Goal: Task Accomplishment & Management: Use online tool/utility

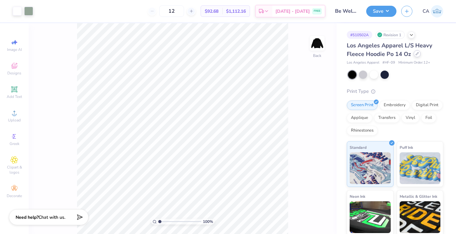
click at [418, 54] on icon at bounding box center [417, 53] width 3 height 3
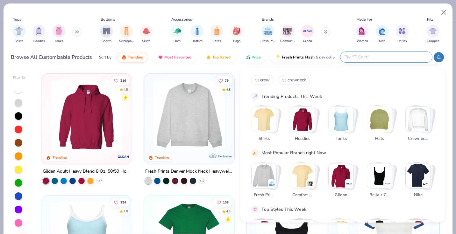
click at [381, 56] on input "text" at bounding box center [385, 57] width 83 height 7
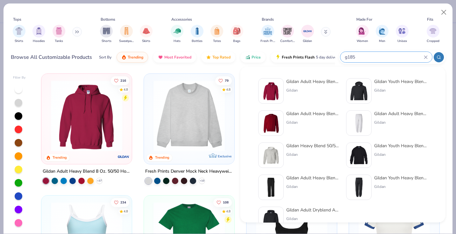
type input "g185"
click at [301, 80] on div "Gildan Adult Heavy Blend 8 Oz. 50/50 Hooded Sweatshirt" at bounding box center [313, 81] width 54 height 7
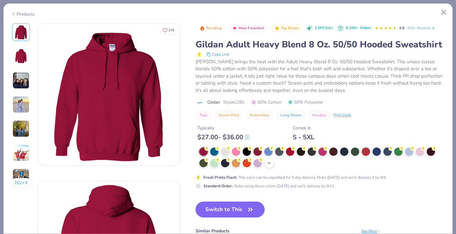
click at [270, 163] on polyline at bounding box center [269, 163] width 3 height 1
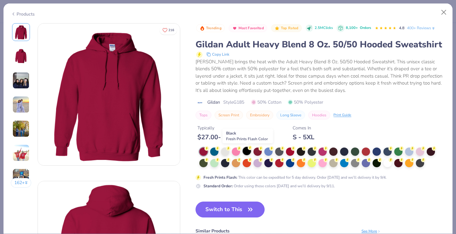
click at [247, 150] on div at bounding box center [247, 151] width 8 height 8
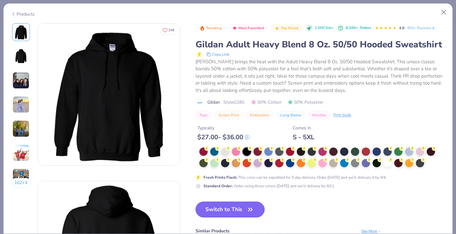
click at [222, 207] on button "Switch to This" at bounding box center [230, 210] width 69 height 16
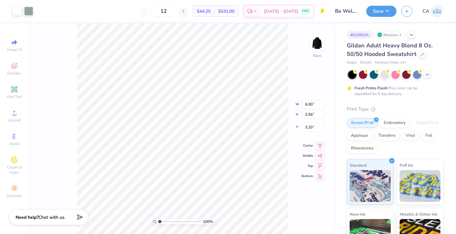
type input "5.24"
type input "2.57"
click at [384, 11] on button "Save" at bounding box center [381, 10] width 30 height 11
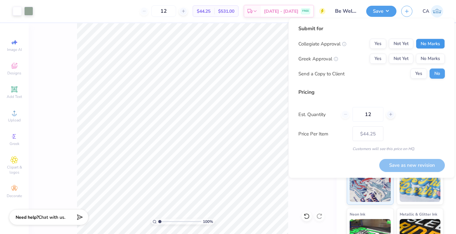
click at [435, 43] on button "No Marks" at bounding box center [430, 44] width 29 height 10
click at [433, 56] on button "No Marks" at bounding box center [430, 59] width 29 height 10
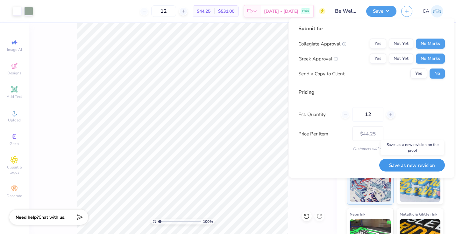
click at [412, 164] on button "Save as new revision" at bounding box center [412, 165] width 66 height 13
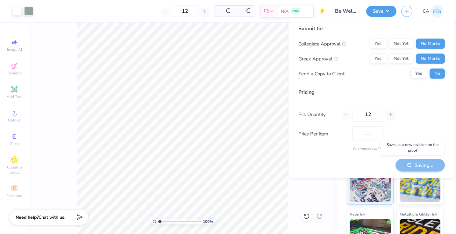
type input "$44.25"
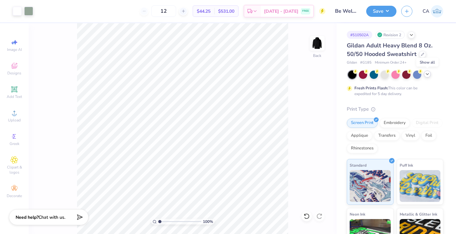
click at [427, 75] on polyline at bounding box center [427, 74] width 3 height 1
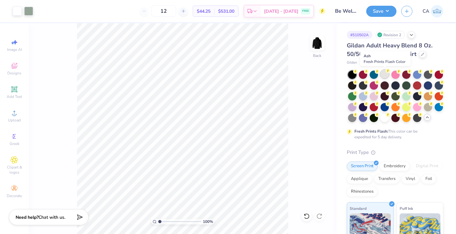
click at [385, 71] on div at bounding box center [385, 74] width 8 height 8
click at [32, 9] on div at bounding box center [28, 10] width 9 height 9
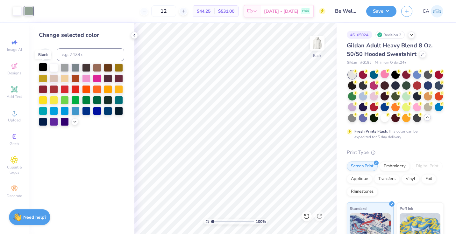
click at [44, 66] on div at bounding box center [43, 67] width 8 height 8
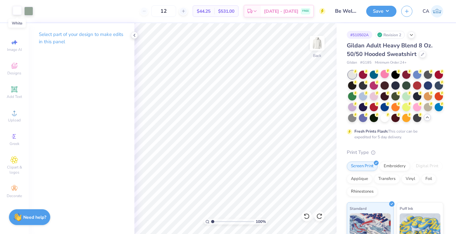
click at [17, 12] on div at bounding box center [17, 10] width 9 height 9
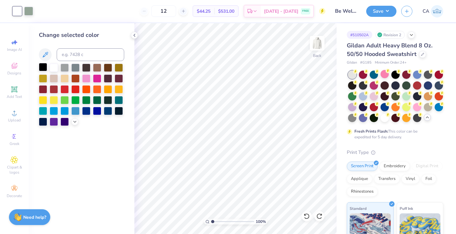
click at [45, 66] on div at bounding box center [43, 67] width 8 height 8
click at [30, 11] on div at bounding box center [28, 10] width 9 height 9
click at [72, 68] on div at bounding box center [75, 67] width 8 height 8
click at [133, 36] on icon at bounding box center [134, 35] width 5 height 5
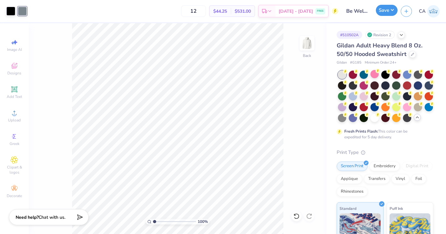
click at [388, 14] on button "Save" at bounding box center [387, 10] width 22 height 11
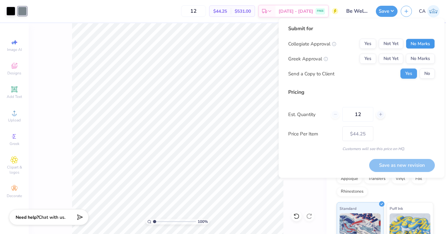
click at [421, 47] on button "No Marks" at bounding box center [420, 44] width 29 height 10
click at [419, 55] on button "No Marks" at bounding box center [420, 59] width 29 height 10
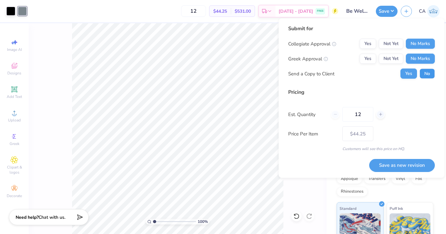
click at [424, 70] on button "No" at bounding box center [426, 74] width 15 height 10
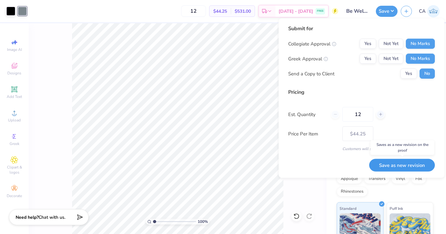
click at [388, 164] on button "Save as new revision" at bounding box center [402, 165] width 66 height 13
type input "$44.25"
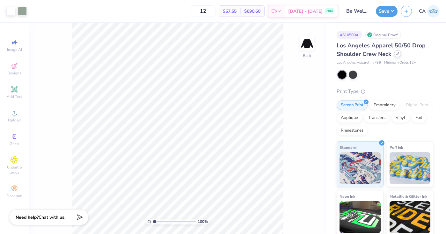
click at [396, 54] on icon at bounding box center [397, 53] width 3 height 3
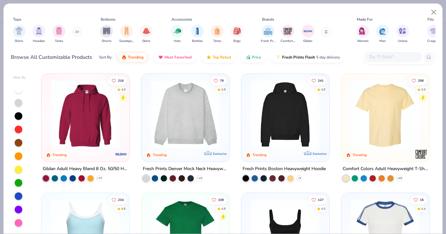
click at [381, 57] on input "text" at bounding box center [392, 57] width 49 height 7
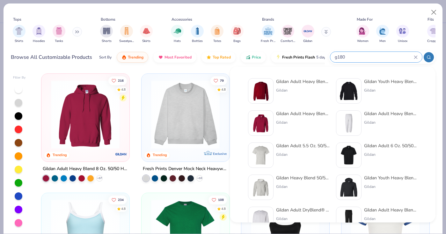
type input "g180"
click at [288, 82] on div "Gildan Adult Heavy Blend Adult 8 Oz. 50/50 Fleece Crew" at bounding box center [303, 81] width 54 height 7
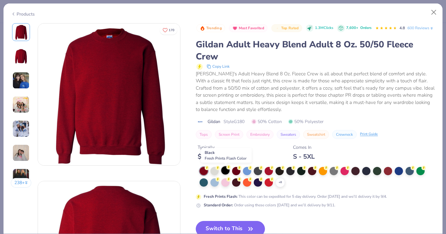
click at [225, 171] on div at bounding box center [225, 171] width 8 height 8
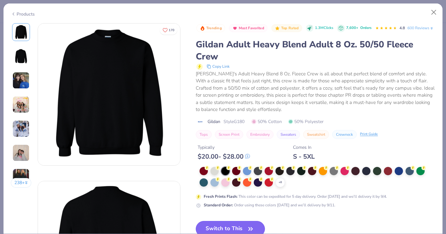
click at [222, 227] on button "Switch to This" at bounding box center [230, 229] width 69 height 16
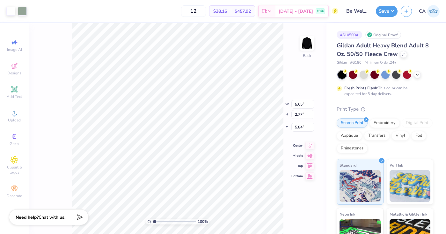
type input "3.27"
type input "4.80"
type input "2.35"
type input "3.00"
click at [393, 9] on button "Save" at bounding box center [387, 10] width 22 height 11
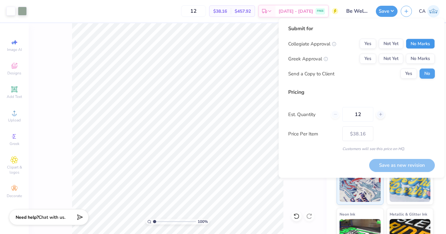
click at [420, 44] on button "No Marks" at bounding box center [420, 44] width 29 height 10
click at [420, 53] on div "Collegiate Approval Yes Not Yet No Marks Greek Approval Yes Not Yet No Marks Se…" at bounding box center [361, 59] width 147 height 40
click at [420, 61] on button "No Marks" at bounding box center [420, 59] width 29 height 10
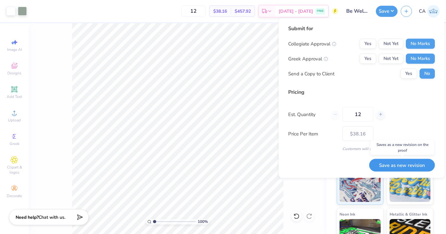
click at [402, 164] on button "Save as new revision" at bounding box center [402, 165] width 66 height 13
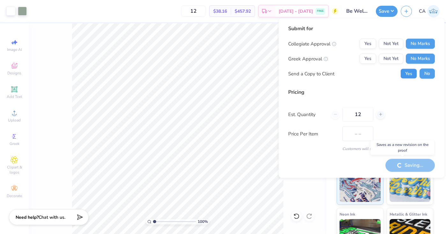
type input "$38.16"
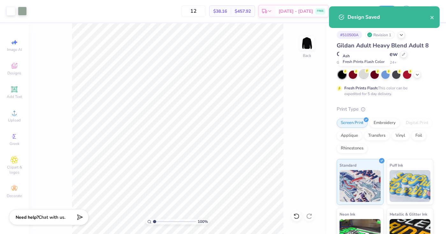
click at [365, 74] on div at bounding box center [363, 74] width 8 height 8
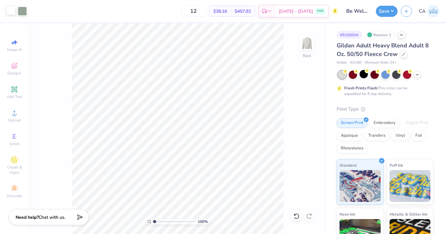
click at [11, 13] on div at bounding box center [10, 10] width 9 height 9
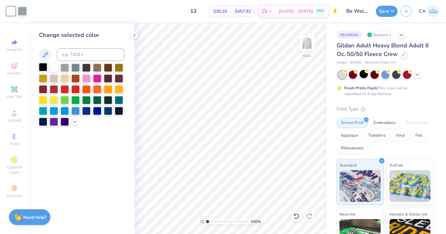
click at [45, 68] on div at bounding box center [43, 67] width 8 height 8
click at [136, 34] on icon at bounding box center [134, 35] width 5 height 5
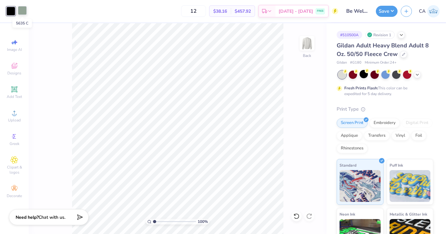
click at [25, 9] on div at bounding box center [22, 10] width 9 height 9
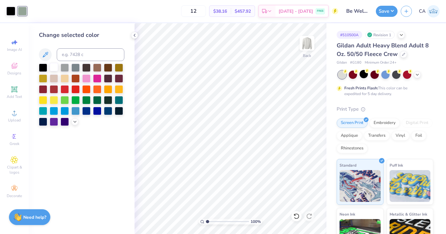
click at [54, 67] on div at bounding box center [54, 67] width 8 height 8
click at [132, 37] on icon at bounding box center [134, 35] width 5 height 5
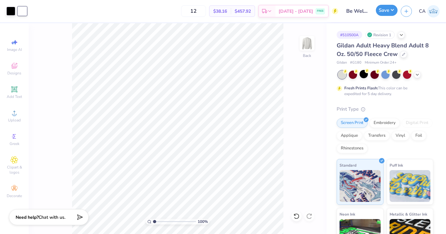
click at [390, 11] on button "Save" at bounding box center [387, 10] width 22 height 11
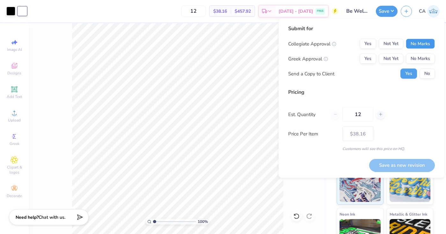
click at [415, 46] on button "No Marks" at bounding box center [420, 44] width 29 height 10
click at [415, 57] on button "No Marks" at bounding box center [420, 59] width 29 height 10
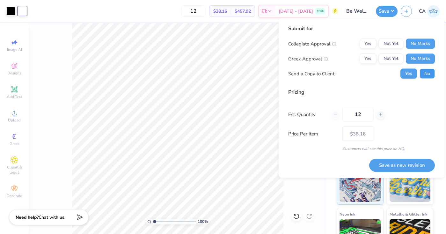
click at [423, 71] on button "No" at bounding box center [426, 74] width 15 height 10
click at [20, 12] on div at bounding box center [22, 11] width 9 height 9
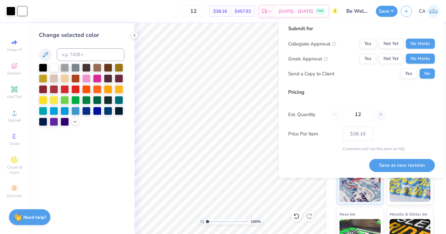
click at [127, 15] on div "12 $38.16 Per Item $457.92 Total Est. Delivery [DATE] - [DATE] FREE" at bounding box center [184, 11] width 308 height 22
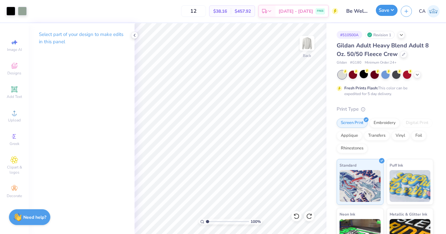
click at [384, 14] on button "Save" at bounding box center [387, 10] width 22 height 11
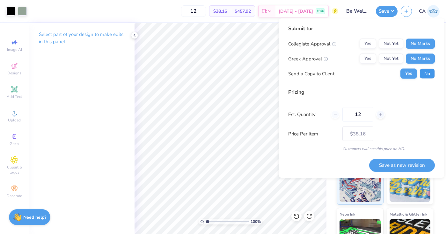
click at [429, 69] on button "No" at bounding box center [426, 74] width 15 height 10
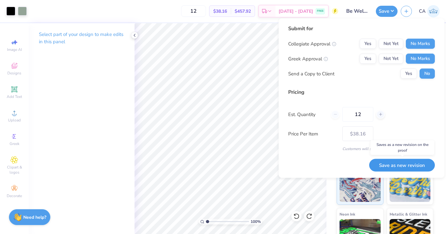
click at [403, 163] on button "Save as new revision" at bounding box center [402, 165] width 66 height 13
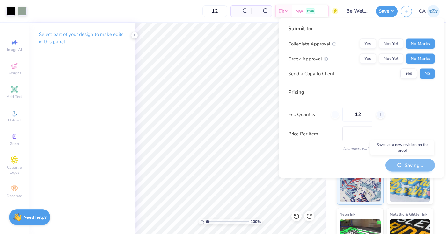
type input "$38.16"
